Goal: Find contact information: Find contact information

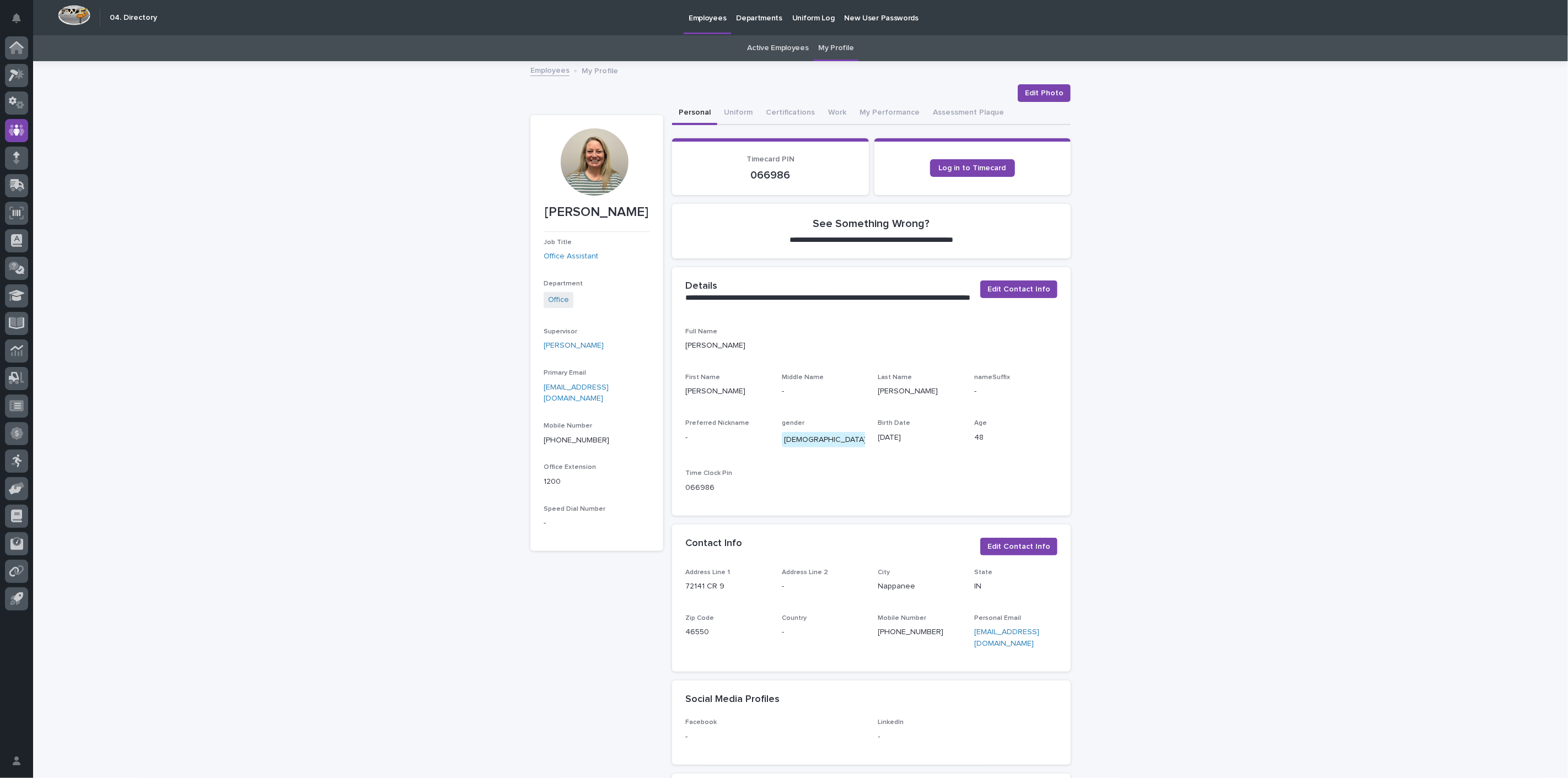
click at [549, 70] on link "Employees" at bounding box center [550, 69] width 39 height 12
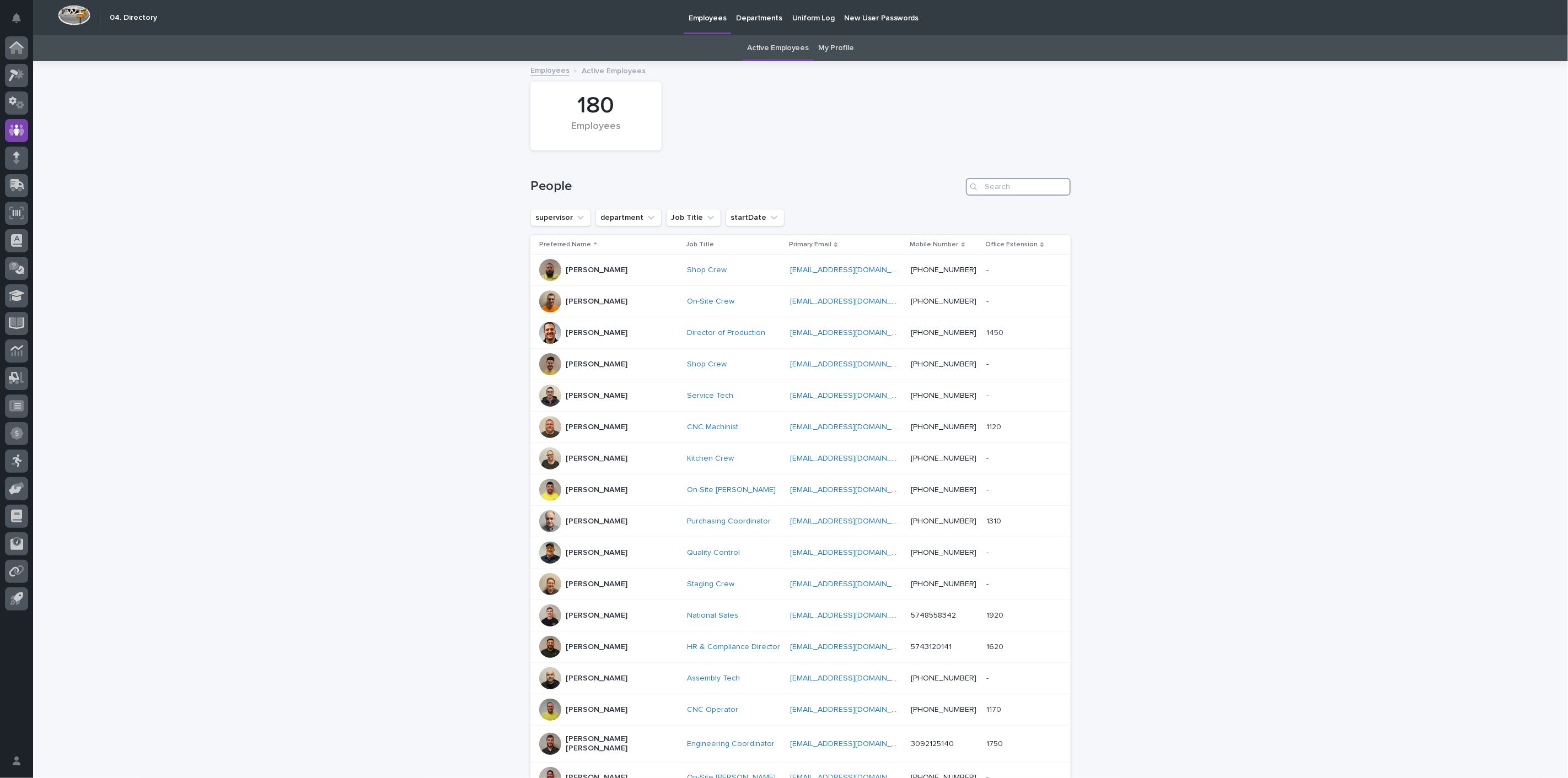
click at [1023, 182] on input "Search" at bounding box center [1019, 187] width 105 height 17
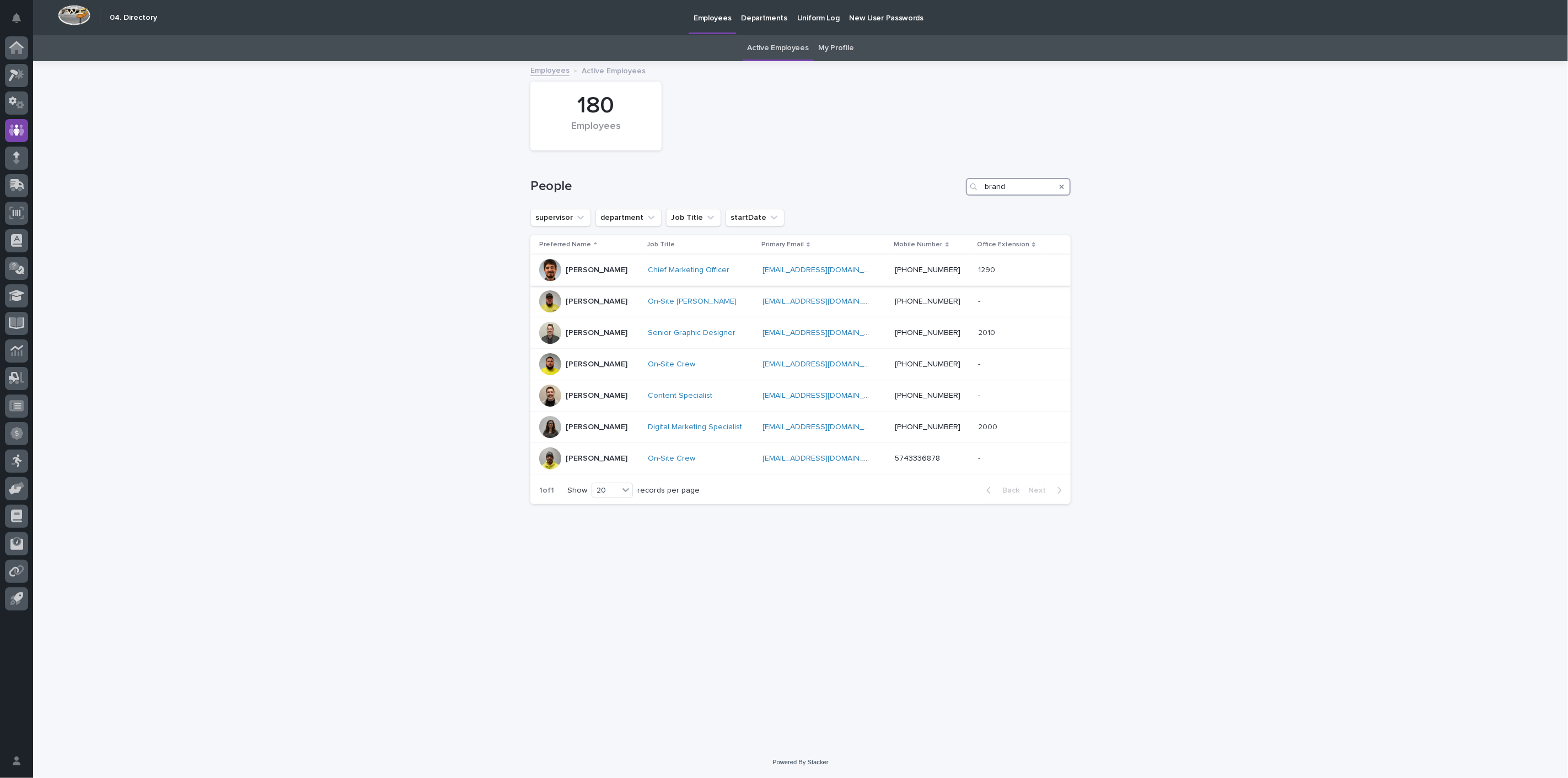
type input "brand"
click at [619, 273] on p "[PERSON_NAME]" at bounding box center [596, 270] width 62 height 10
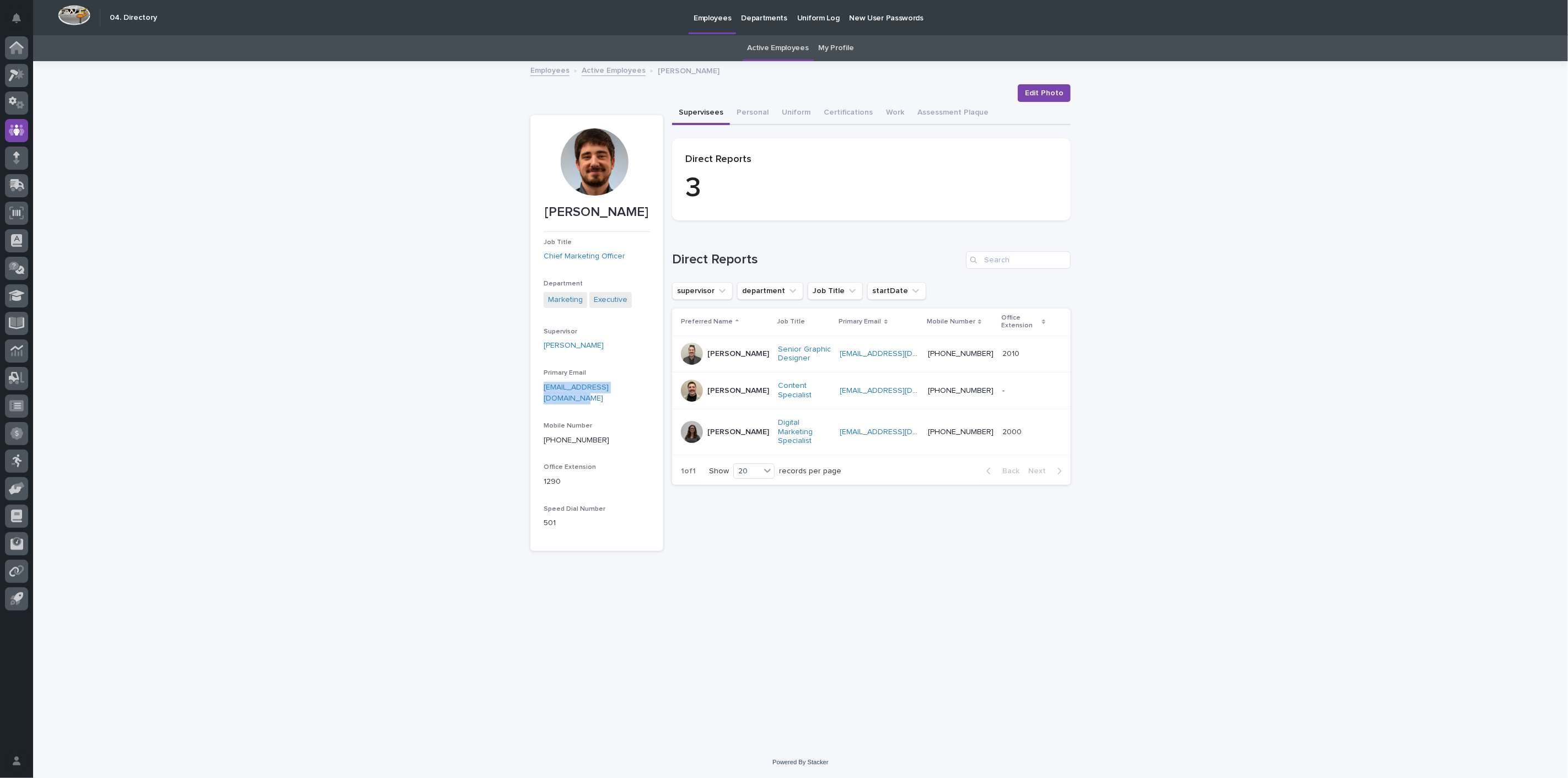
drag, startPoint x: 539, startPoint y: 403, endPoint x: 651, endPoint y: 402, distance: 112.0
click at [651, 402] on section "[PERSON_NAME] Job Title Chief Marketing Officer Department Marketing Executive …" at bounding box center [597, 333] width 133 height 436
copy link "[EMAIL_ADDRESS][DOMAIN_NAME]"
click at [543, 71] on link "Employees" at bounding box center [550, 69] width 39 height 12
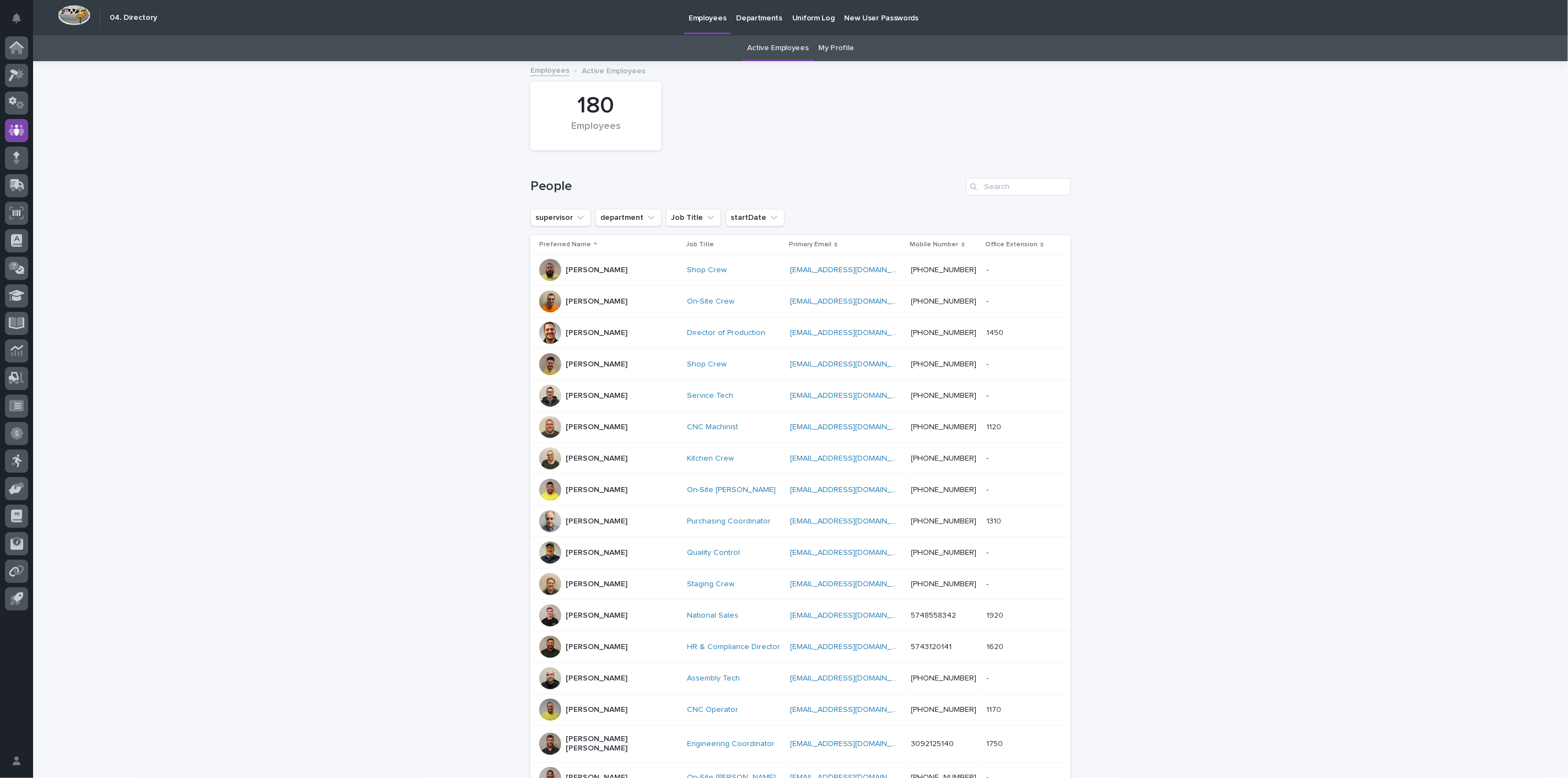
click at [840, 53] on link "My Profile" at bounding box center [836, 48] width 35 height 26
